Goal: Complete application form: Complete application form

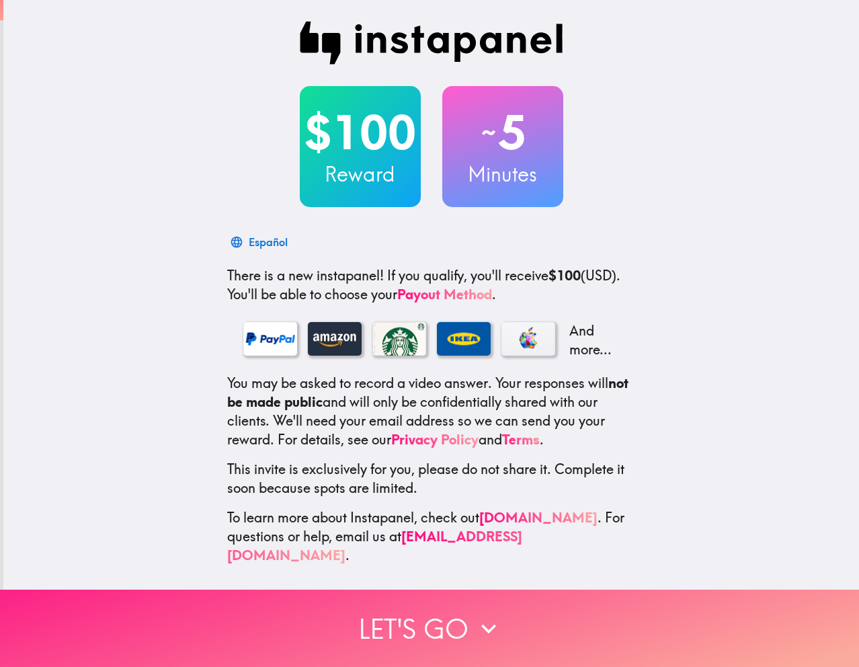
click at [384, 607] on button "Let's go" at bounding box center [429, 627] width 859 height 77
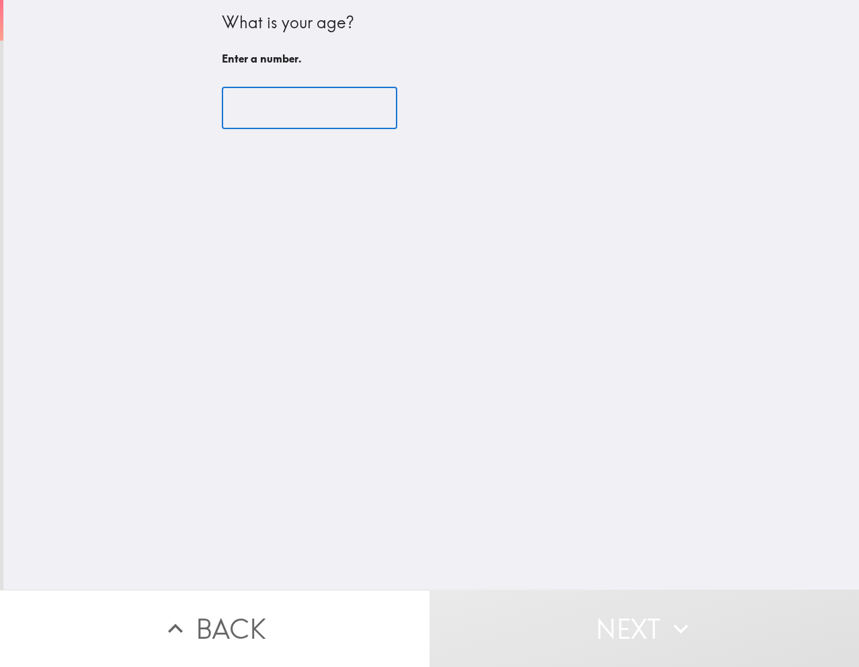
drag, startPoint x: 279, startPoint y: 105, endPoint x: 282, endPoint y: 113, distance: 8.5
click at [279, 106] on input "number" at bounding box center [309, 108] width 175 height 42
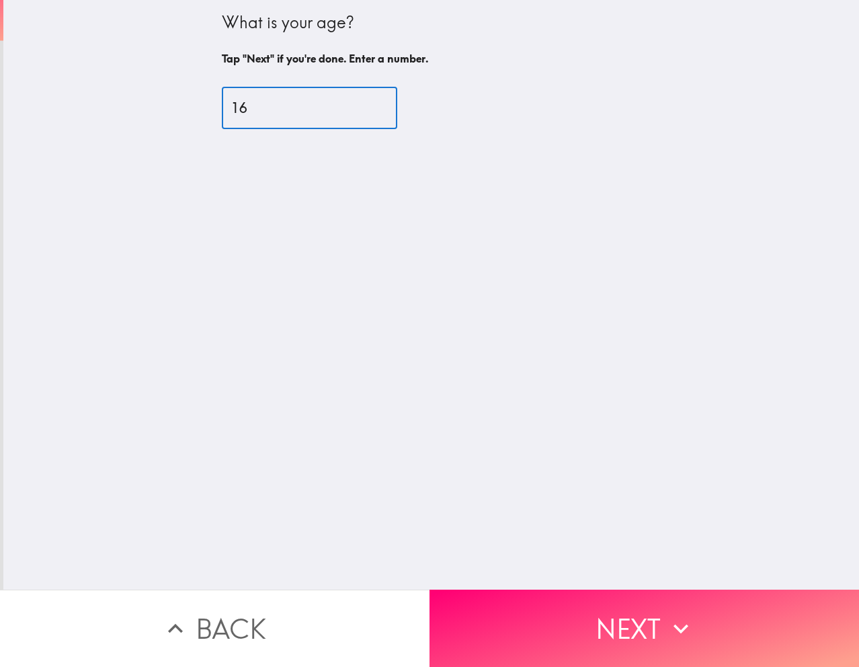
click at [360, 103] on input "16" at bounding box center [309, 108] width 175 height 42
click at [360, 103] on input "17" at bounding box center [309, 108] width 175 height 42
click at [360, 103] on input "25" at bounding box center [309, 108] width 175 height 42
type input "26"
click at [360, 105] on input "26" at bounding box center [309, 108] width 175 height 42
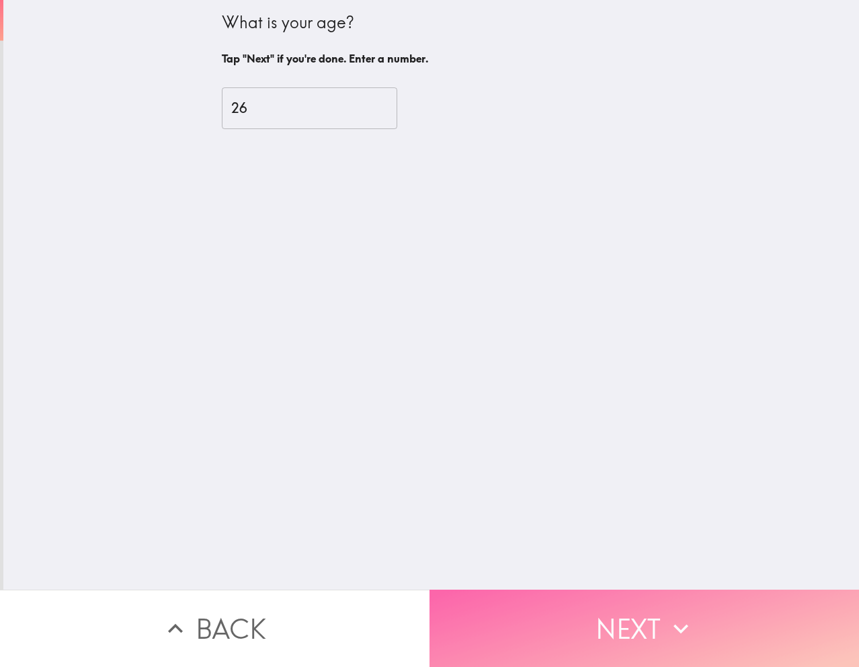
click at [506, 635] on button "Next" at bounding box center [643, 627] width 429 height 77
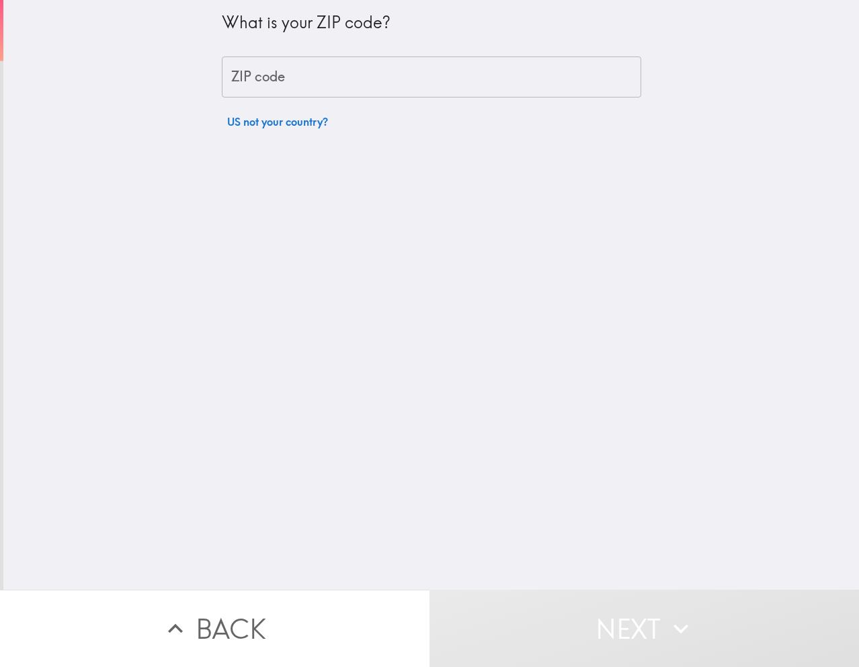
drag, startPoint x: 296, startPoint y: 74, endPoint x: 300, endPoint y: 79, distance: 7.1
click at [296, 74] on input "ZIP code" at bounding box center [431, 77] width 419 height 42
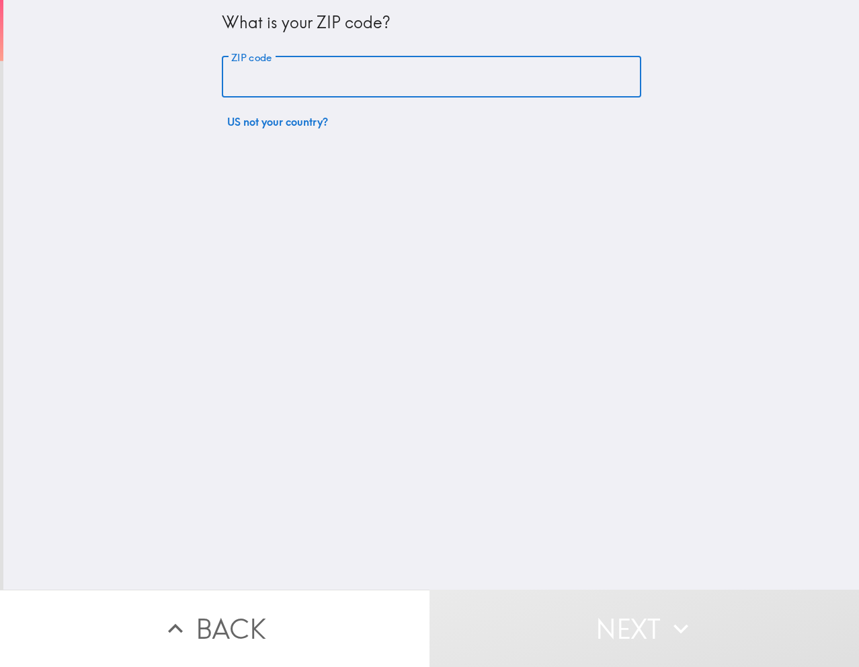
type input "30311"
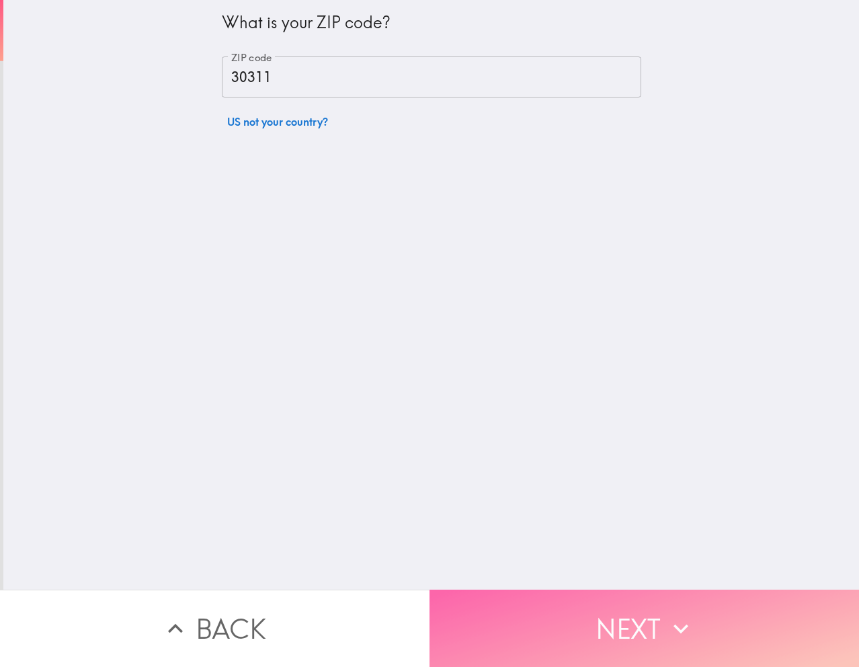
click at [658, 591] on button "Next" at bounding box center [643, 627] width 429 height 77
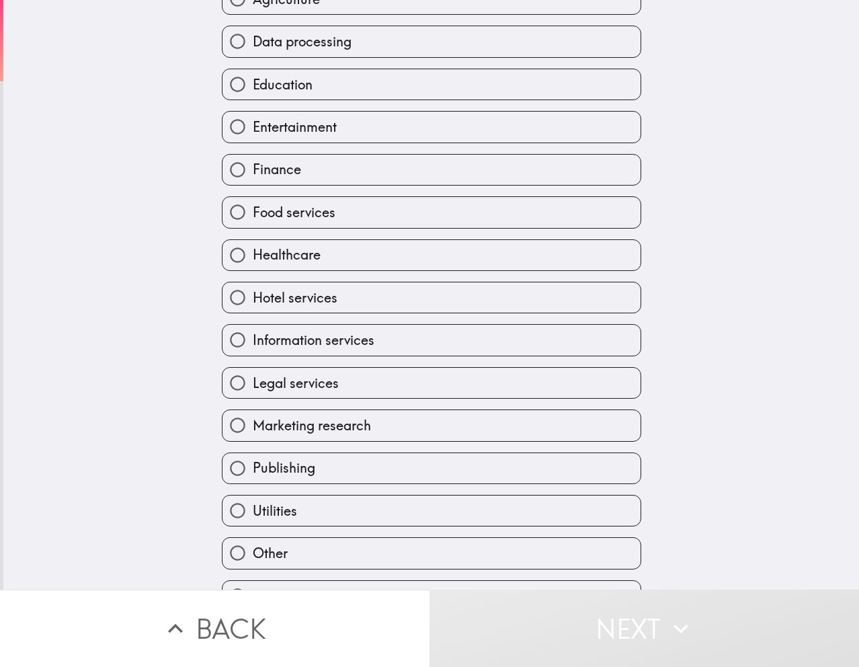
scroll to position [185, 0]
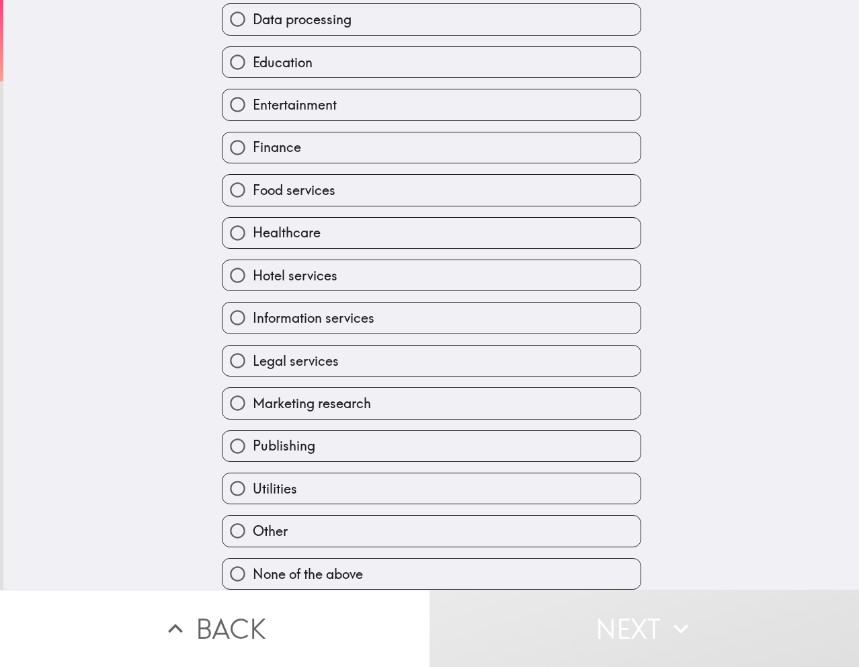
click at [345, 564] on span "None of the above" at bounding box center [308, 573] width 110 height 19
click at [253, 562] on input "None of the above" at bounding box center [237, 573] width 30 height 30
radio input "true"
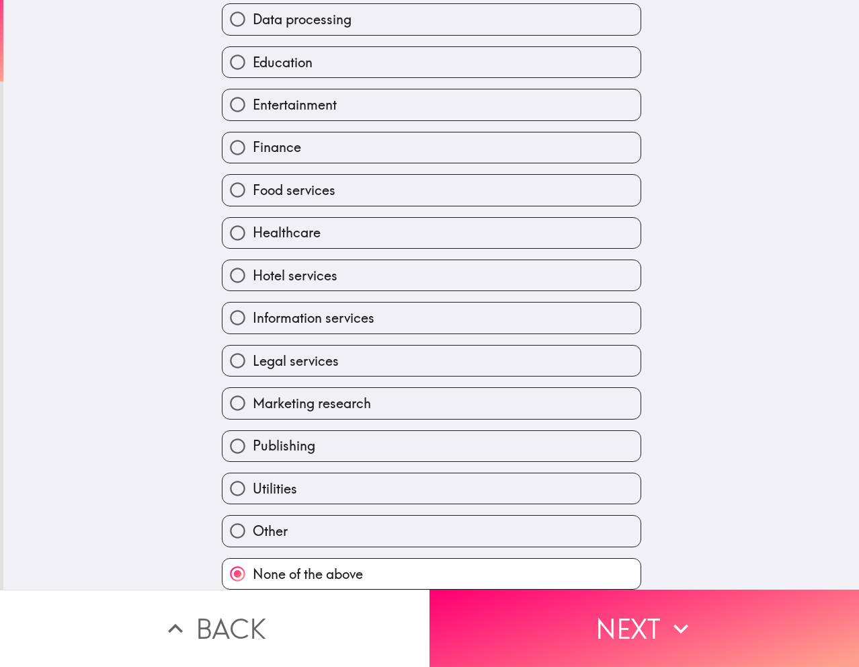
click at [595, 603] on button "Next" at bounding box center [643, 627] width 429 height 77
